Goal: Task Accomplishment & Management: Manage account settings

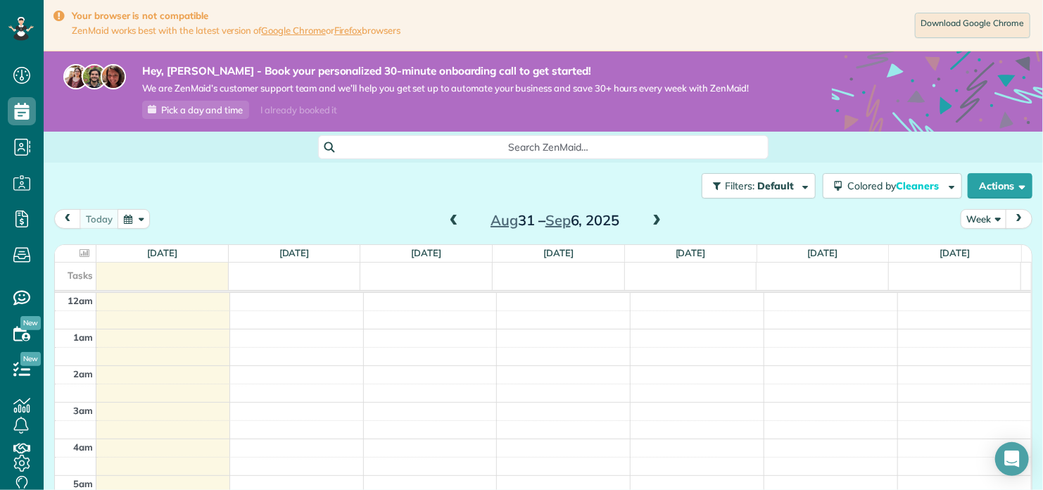
scroll to position [255, 0]
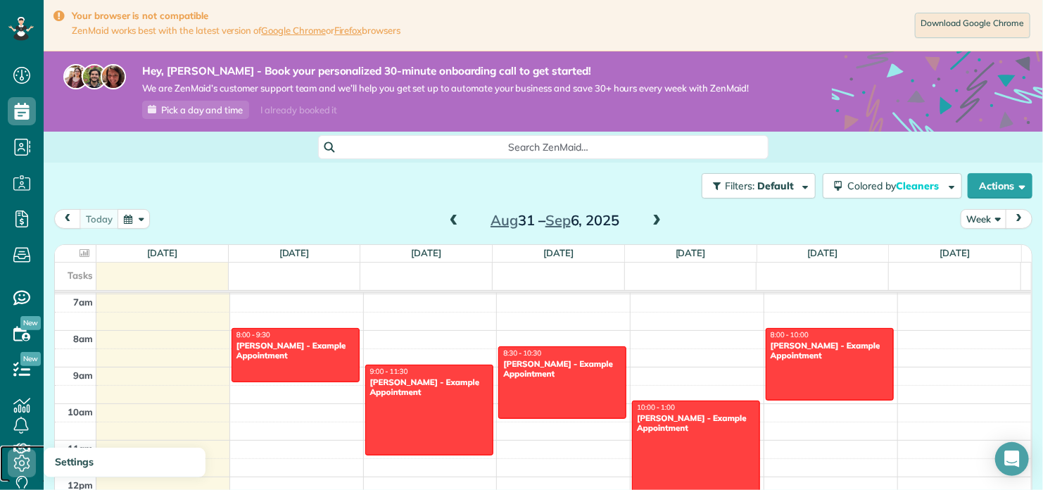
click at [20, 462] on icon at bounding box center [22, 463] width 28 height 28
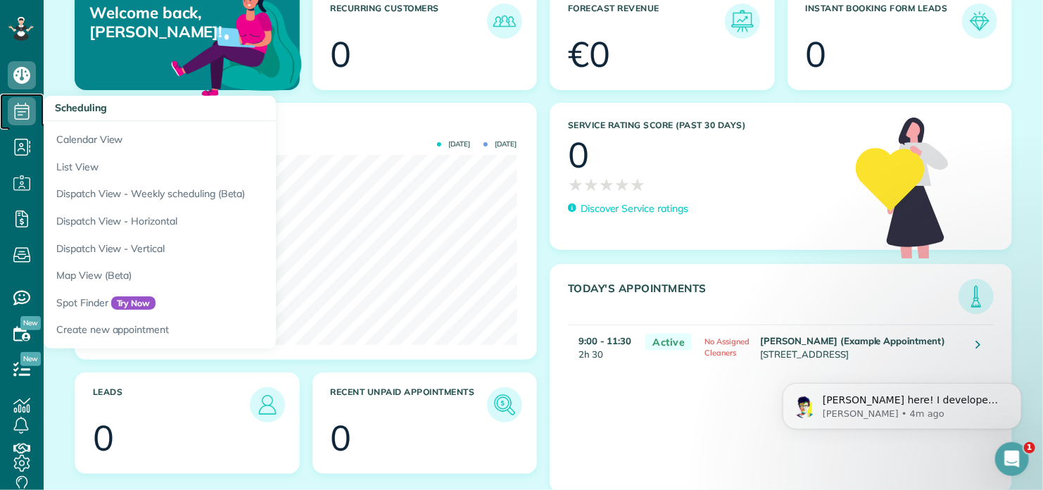
click at [23, 116] on icon at bounding box center [22, 111] width 28 height 28
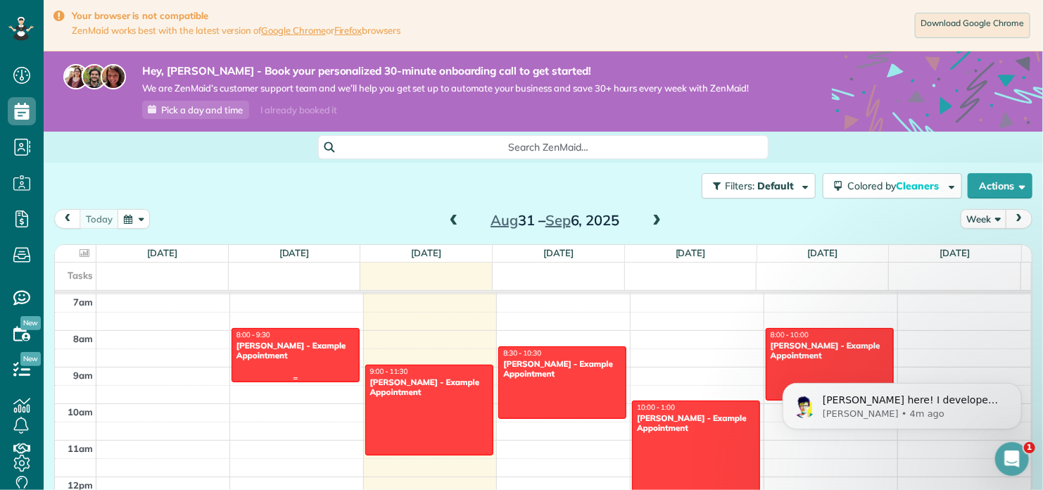
click at [304, 349] on div "[PERSON_NAME] - Example Appointment" at bounding box center [296, 351] width 120 height 20
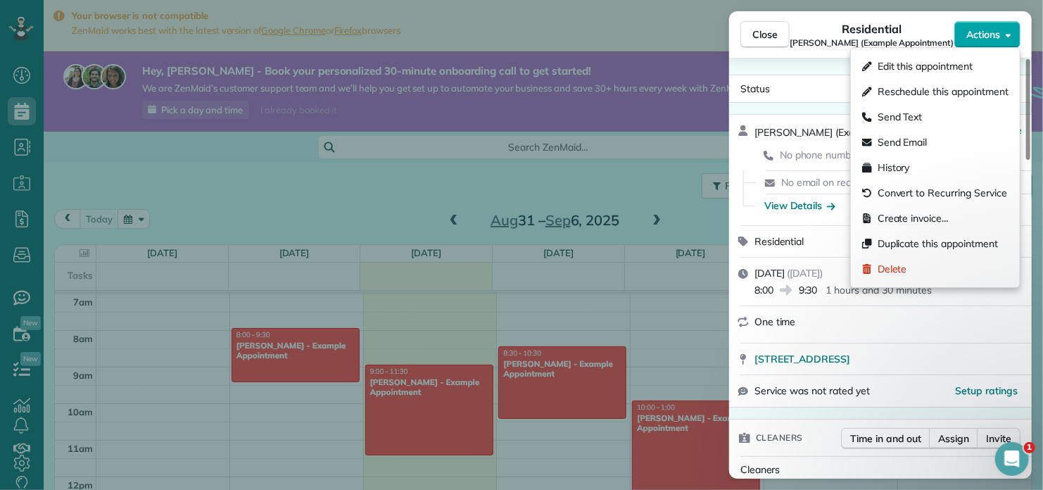
click at [1004, 38] on button "Actions" at bounding box center [988, 34] width 66 height 27
click at [896, 268] on span "Delete" at bounding box center [893, 269] width 30 height 14
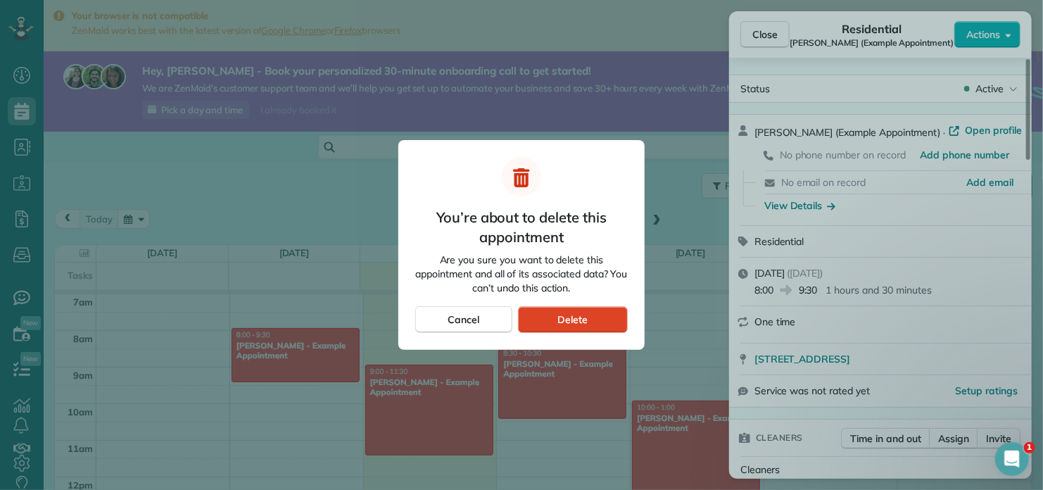
click at [565, 319] on span "Delete" at bounding box center [573, 320] width 30 height 14
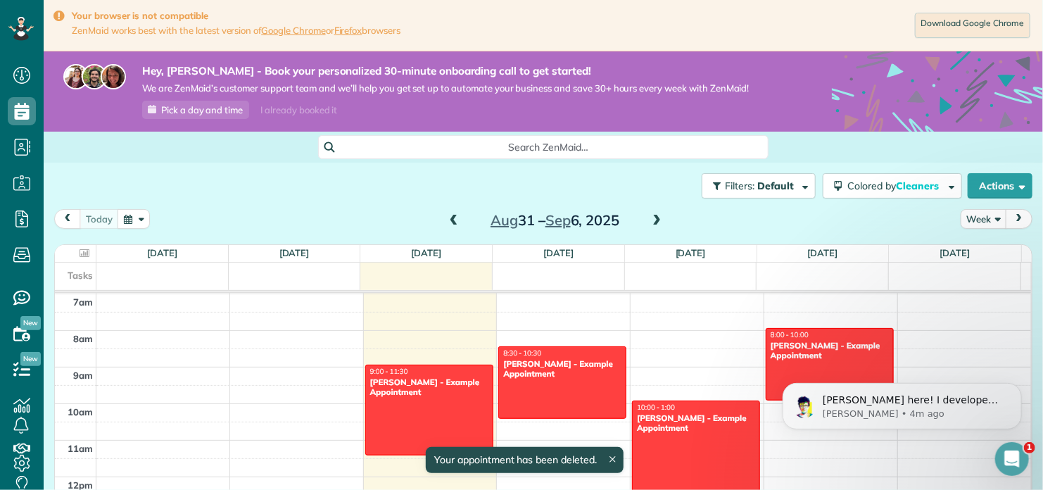
click at [416, 397] on div at bounding box center [429, 409] width 127 height 89
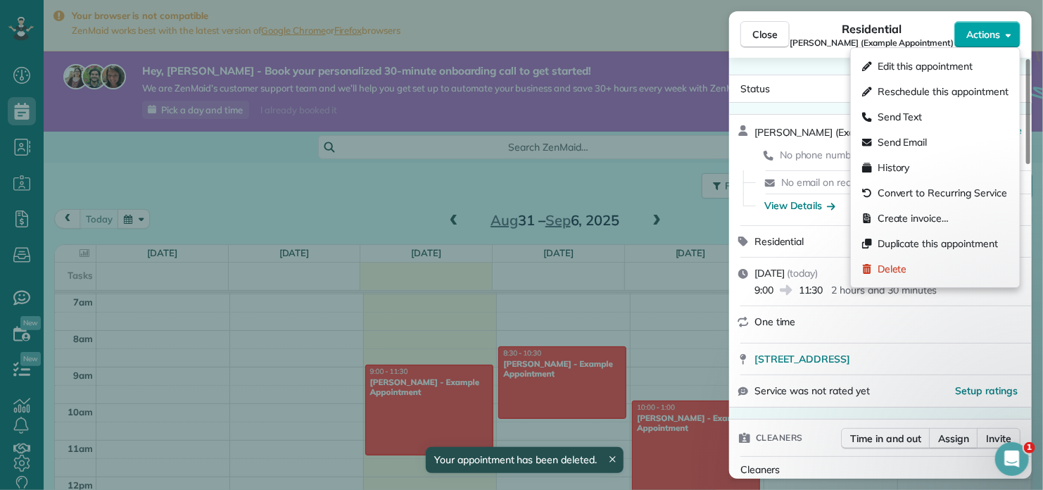
click at [988, 36] on span "Actions" at bounding box center [984, 34] width 34 height 14
click at [862, 273] on icon at bounding box center [867, 269] width 10 height 10
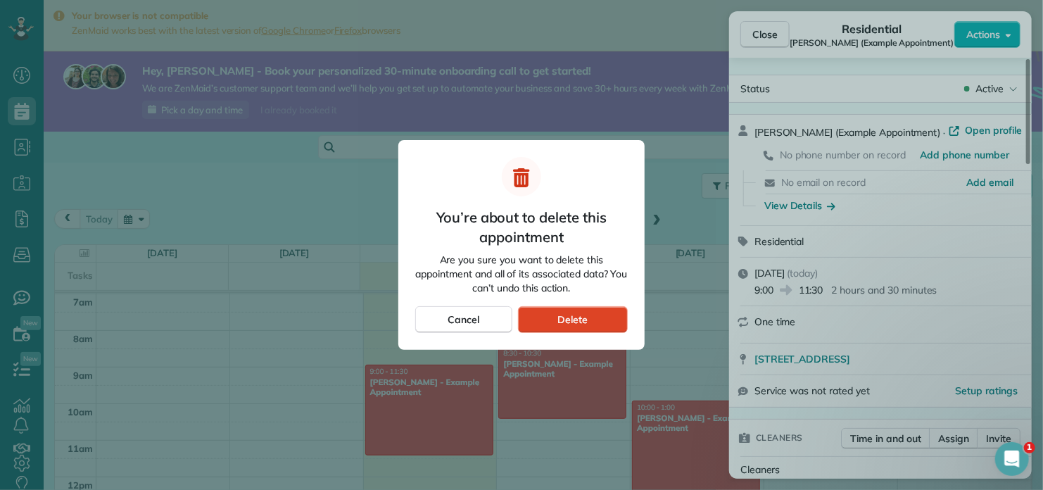
click at [554, 319] on div "Delete" at bounding box center [573, 319] width 110 height 27
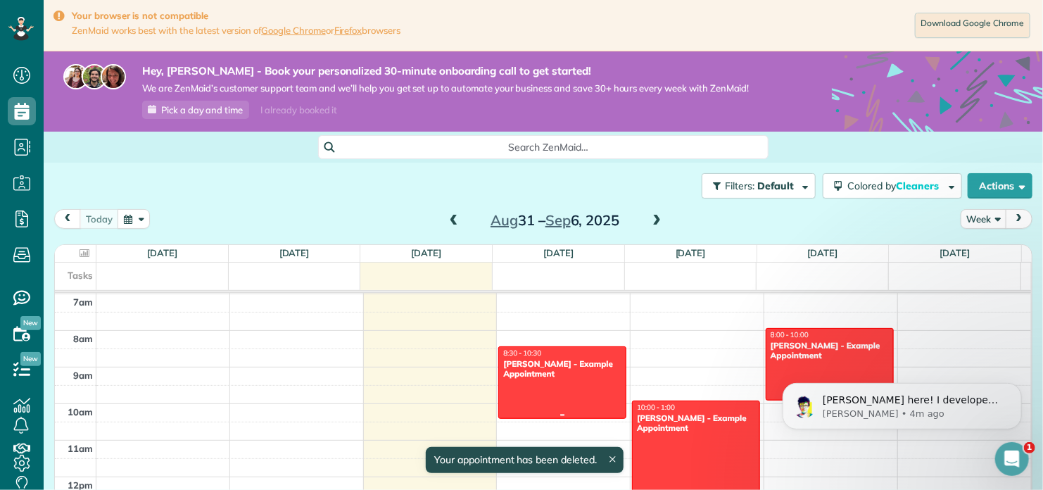
click at [560, 365] on div "[PERSON_NAME] - Example Appointment" at bounding box center [563, 369] width 120 height 20
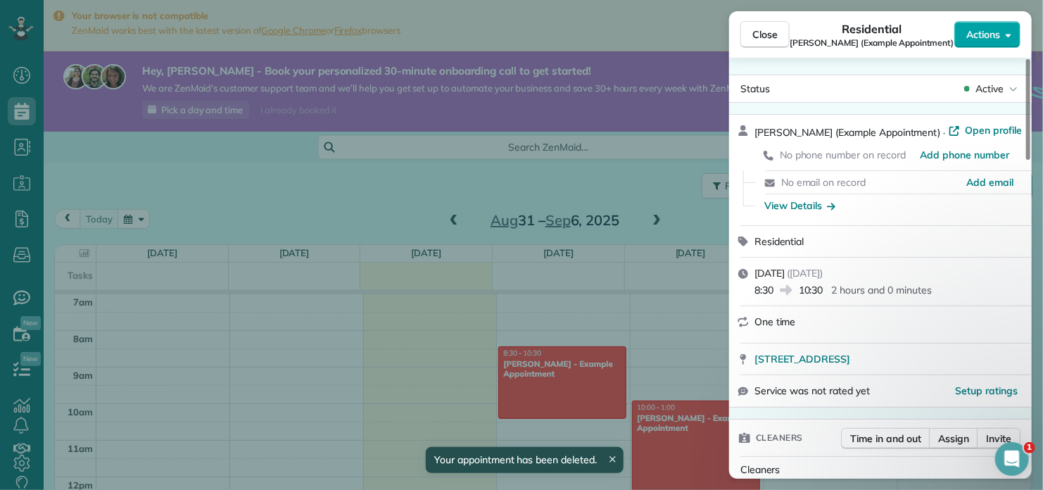
click at [993, 39] on span "Actions" at bounding box center [984, 34] width 34 height 14
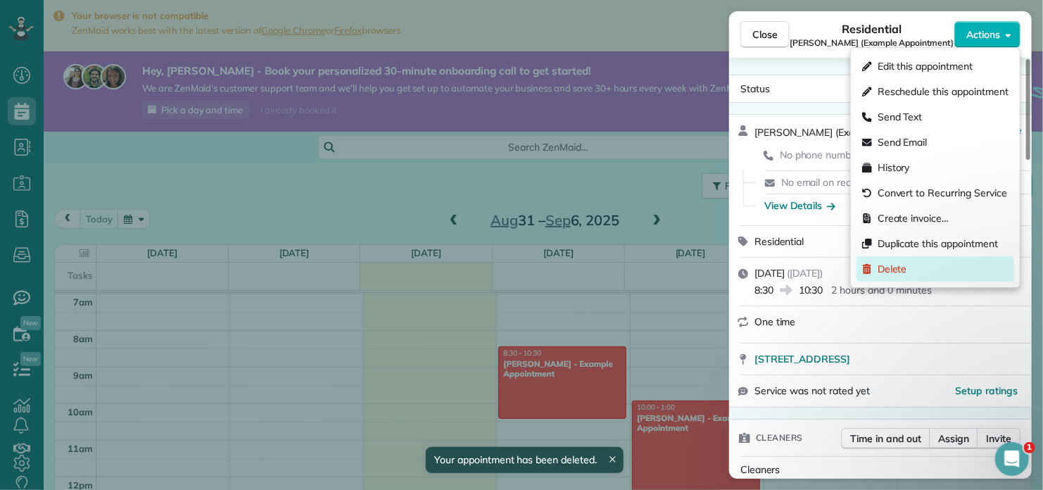
click at [886, 276] on div "Delete" at bounding box center [936, 268] width 158 height 25
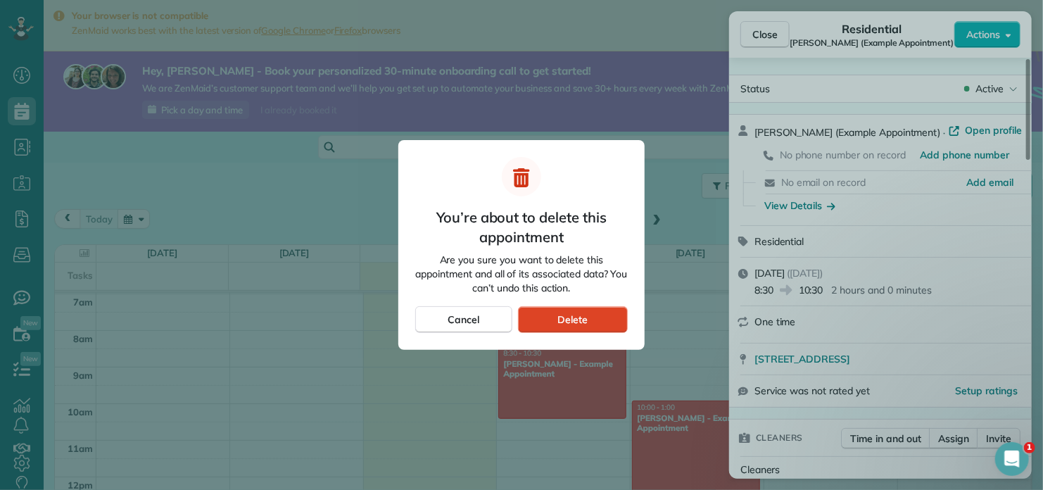
click at [577, 319] on span "Delete" at bounding box center [573, 320] width 30 height 14
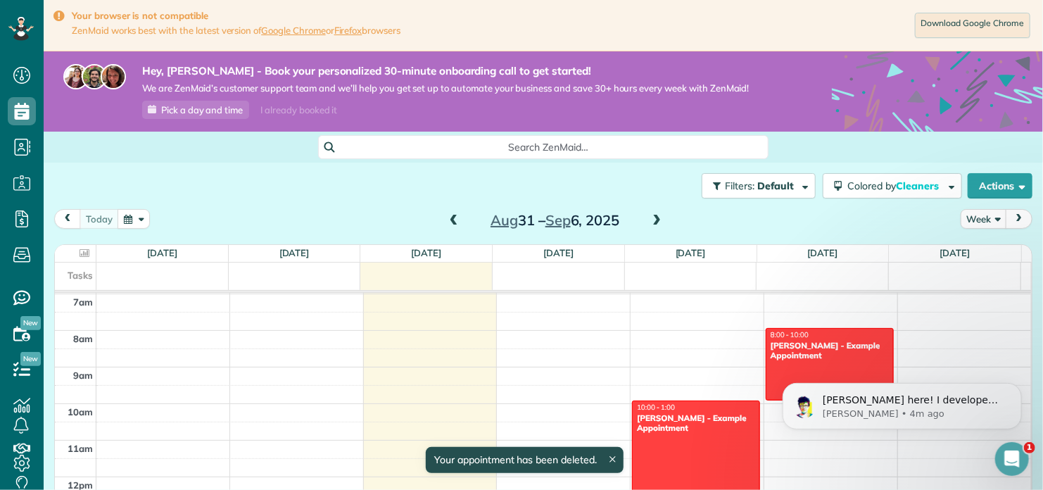
click at [659, 424] on div "[PERSON_NAME] - Example Appointment" at bounding box center [696, 423] width 120 height 20
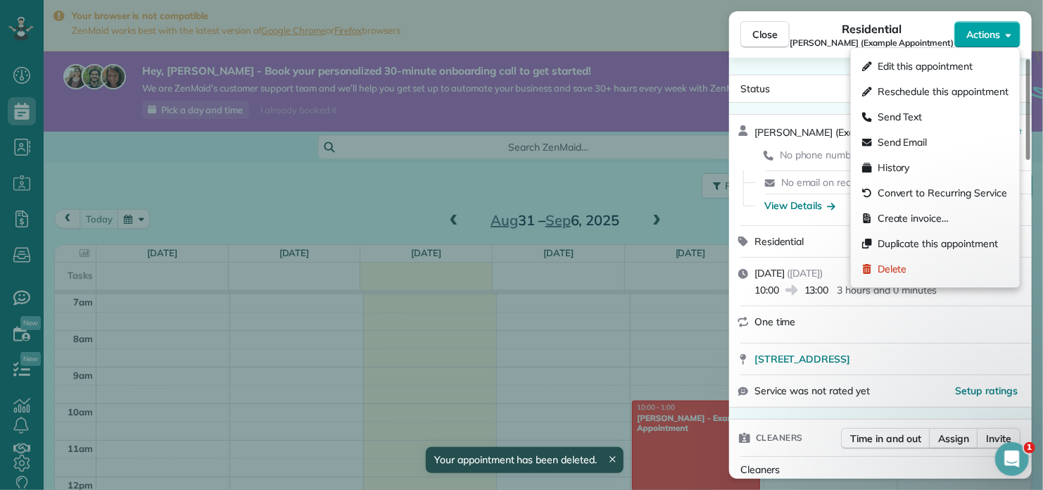
click at [1003, 40] on button "Actions" at bounding box center [988, 34] width 66 height 27
click at [881, 272] on span "Delete" at bounding box center [893, 269] width 30 height 14
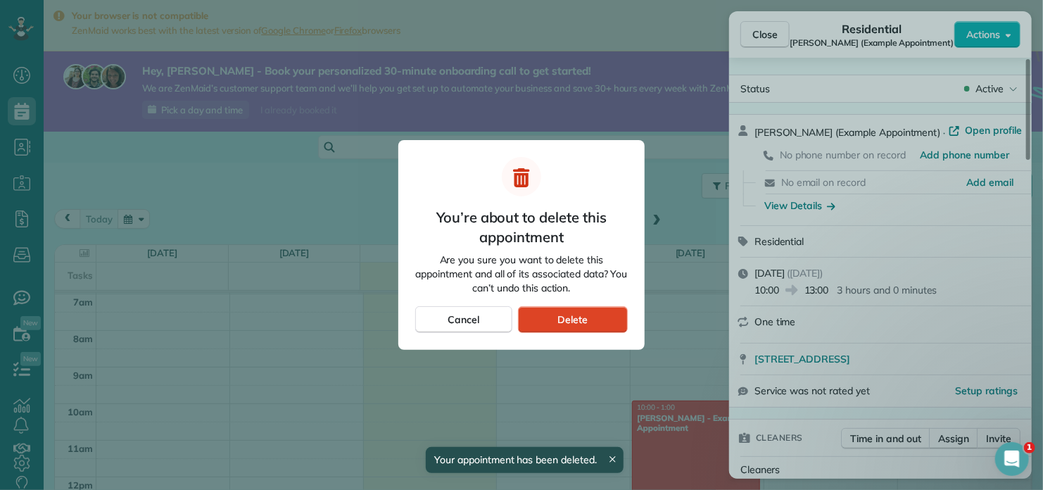
click at [608, 318] on div "Delete" at bounding box center [573, 319] width 110 height 27
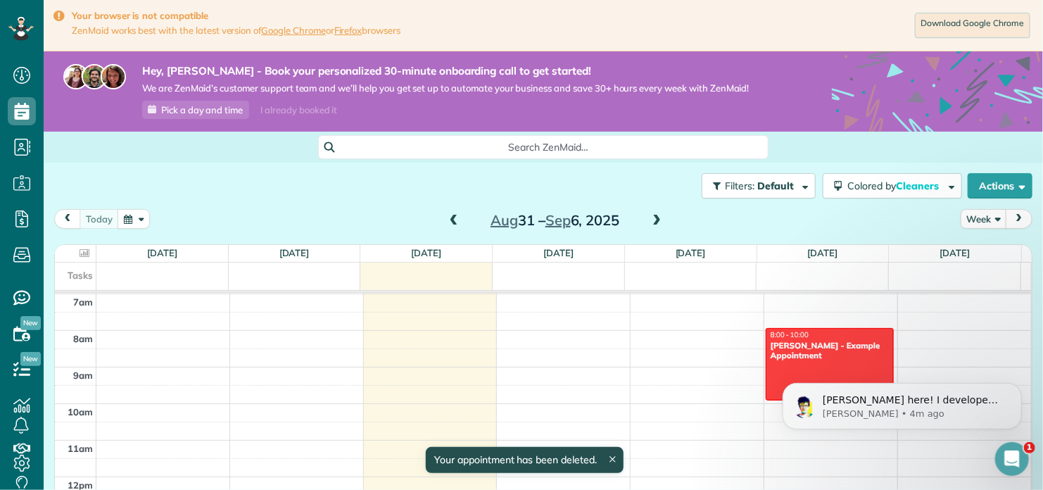
click at [822, 347] on div "[PERSON_NAME] - Example Appointment" at bounding box center [830, 351] width 120 height 20
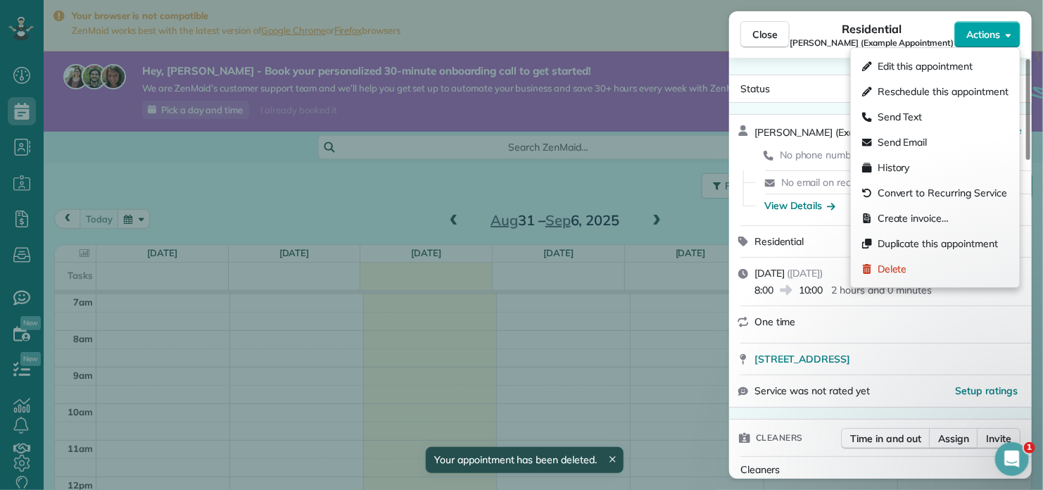
click at [995, 26] on button "Actions" at bounding box center [988, 34] width 66 height 27
click at [905, 273] on span "Delete" at bounding box center [893, 269] width 30 height 14
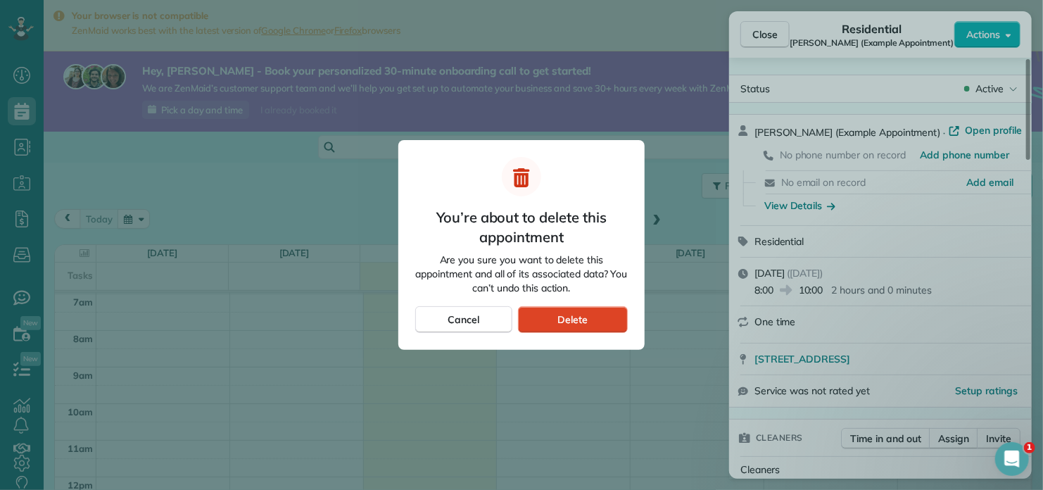
click at [586, 313] on span "Delete" at bounding box center [573, 320] width 30 height 14
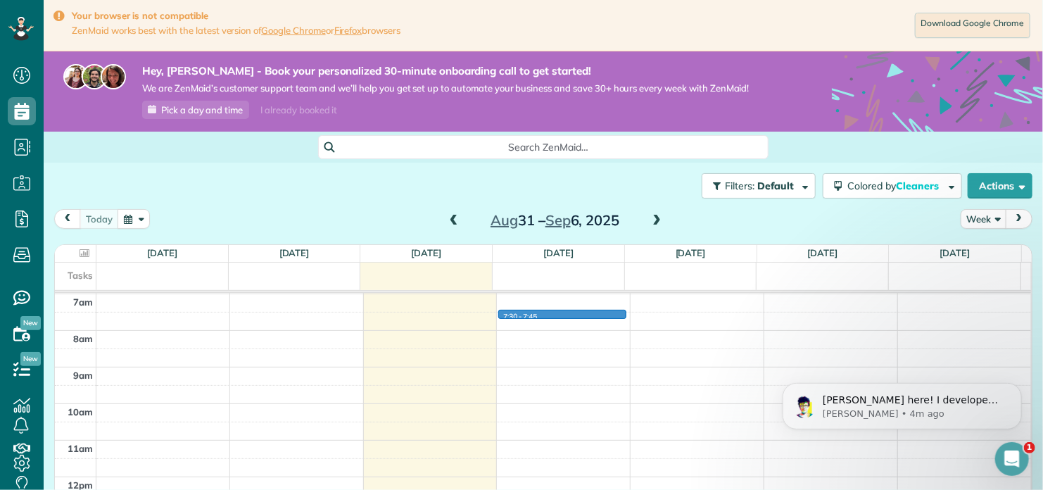
click at [537, 317] on div "12am 1am 2am 3am 4am 5am 6am 7am 8am 9am 10am 11am 12pm 1pm 2pm 3pm 4pm 5pm 6pm…" at bounding box center [543, 477] width 976 height 878
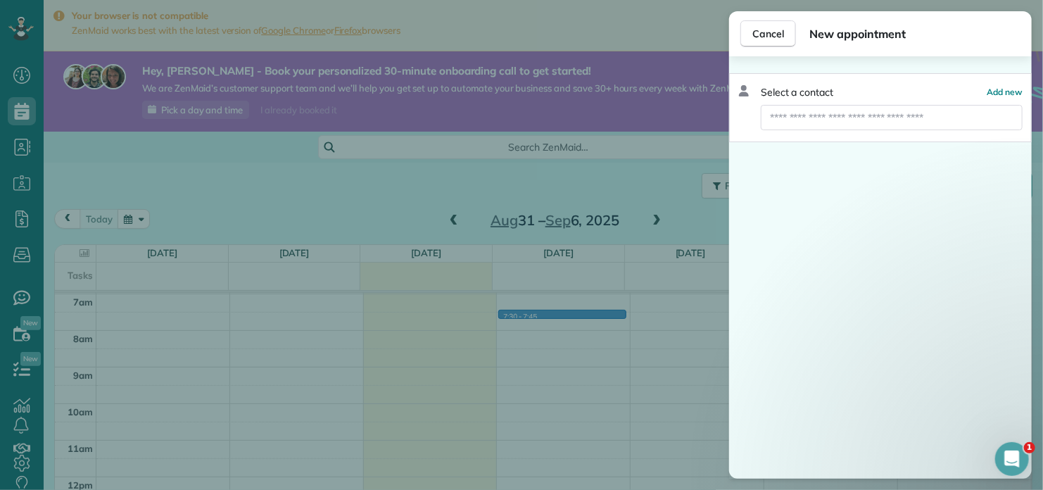
click at [357, 187] on div "Cancel New appointment Select a contact Add new" at bounding box center [521, 245] width 1043 height 490
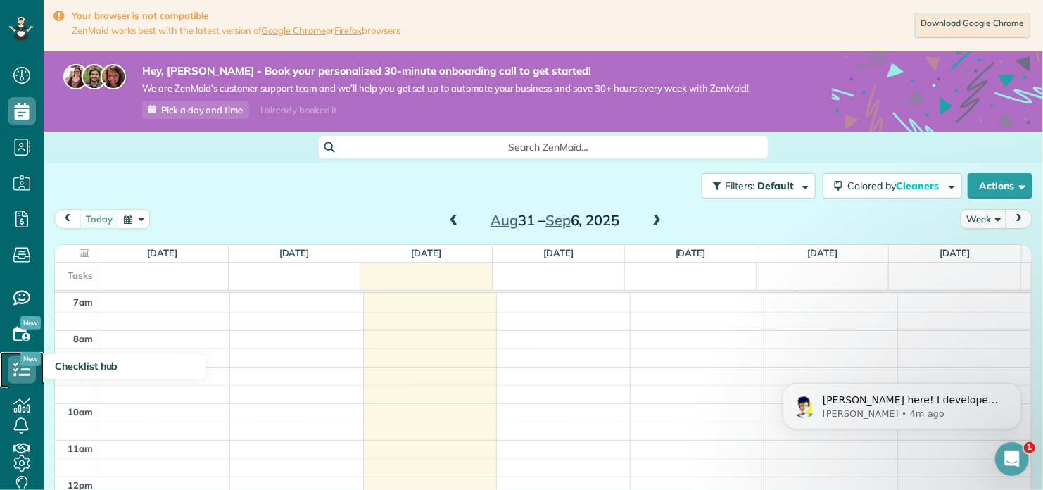
click at [23, 372] on icon at bounding box center [22, 370] width 28 height 28
